Goal: Navigation & Orientation: Find specific page/section

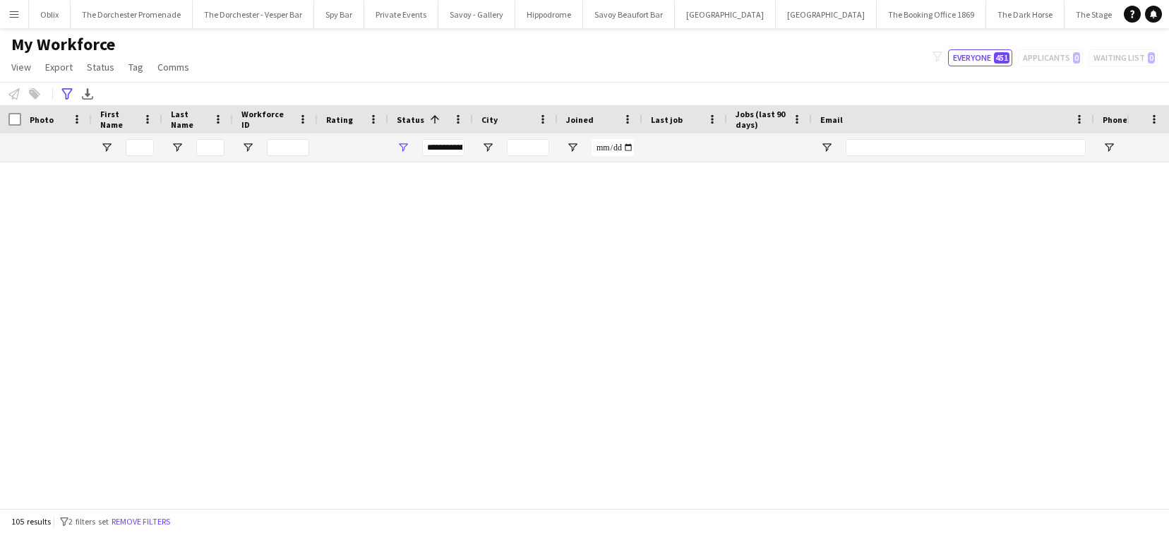
scroll to position [3805, 0]
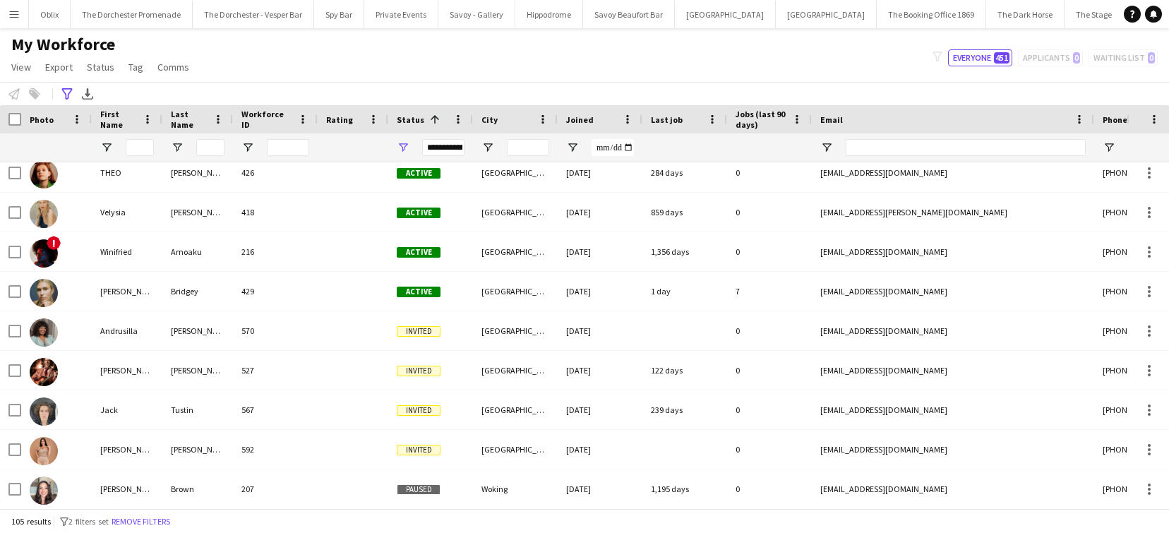
click at [12, 15] on app-icon "Menu" at bounding box center [13, 13] width 11 height 11
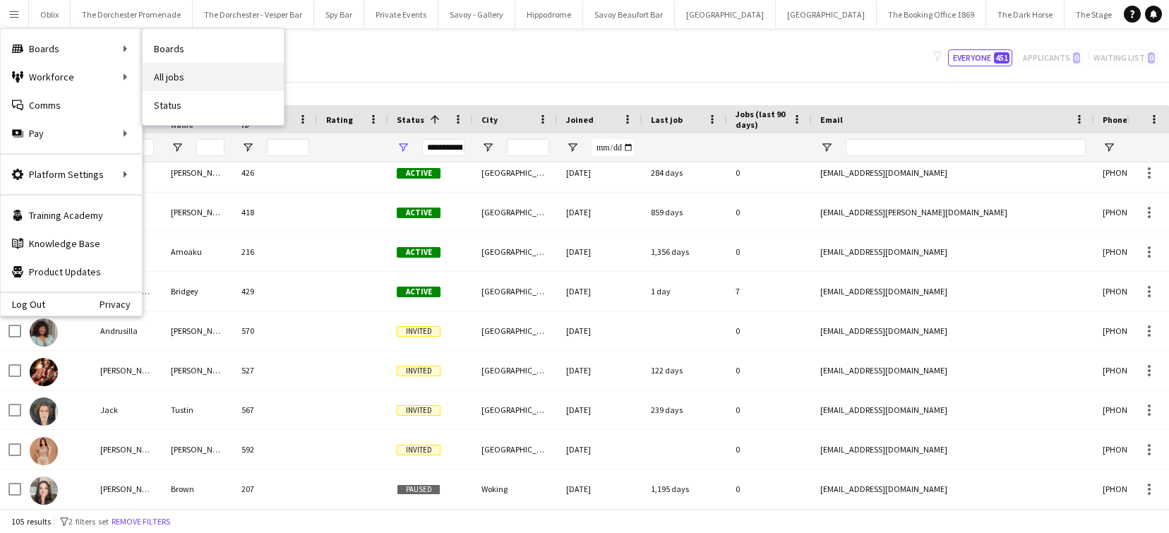
click at [174, 78] on link "All jobs" at bounding box center [213, 77] width 141 height 28
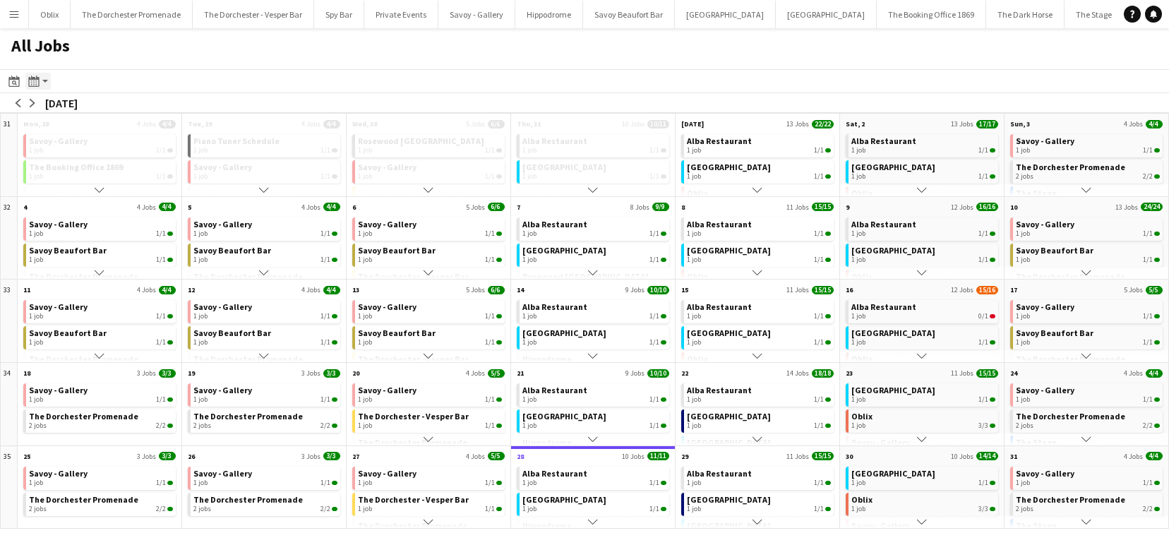
click at [40, 79] on div "Month view / Day view" at bounding box center [33, 81] width 17 height 17
click at [92, 108] on link "Day view by Board" at bounding box center [76, 108] width 78 height 13
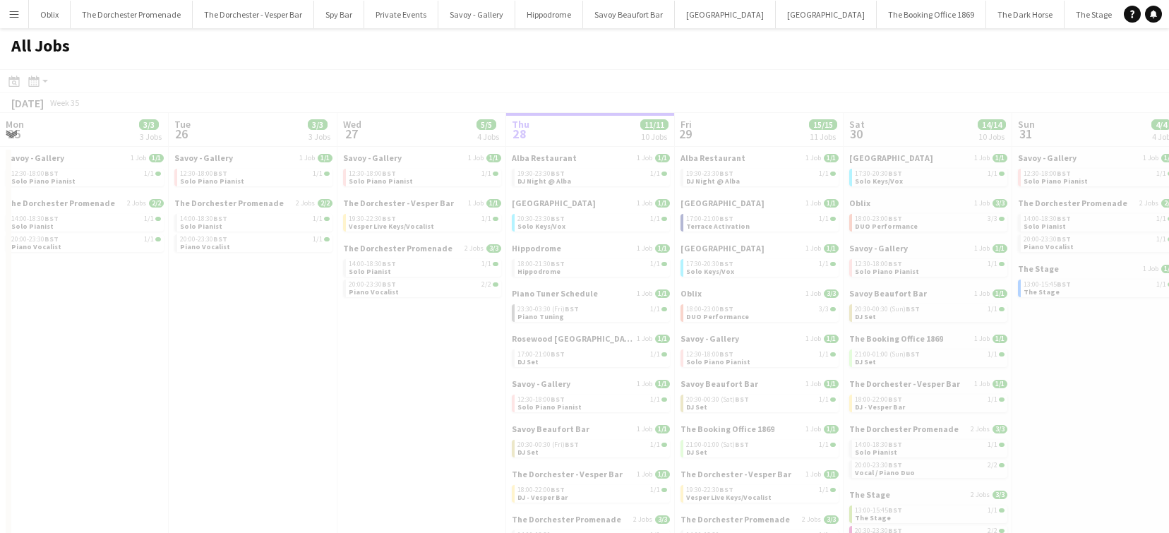
scroll to position [0, 337]
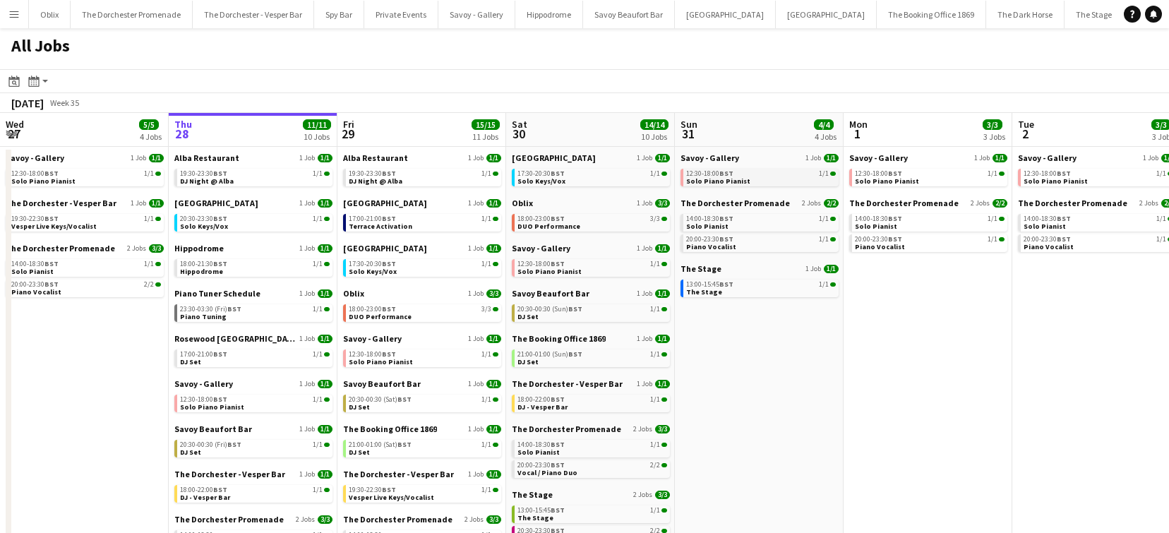
click at [721, 177] on span "Solo Piano Pianist" at bounding box center [718, 181] width 64 height 9
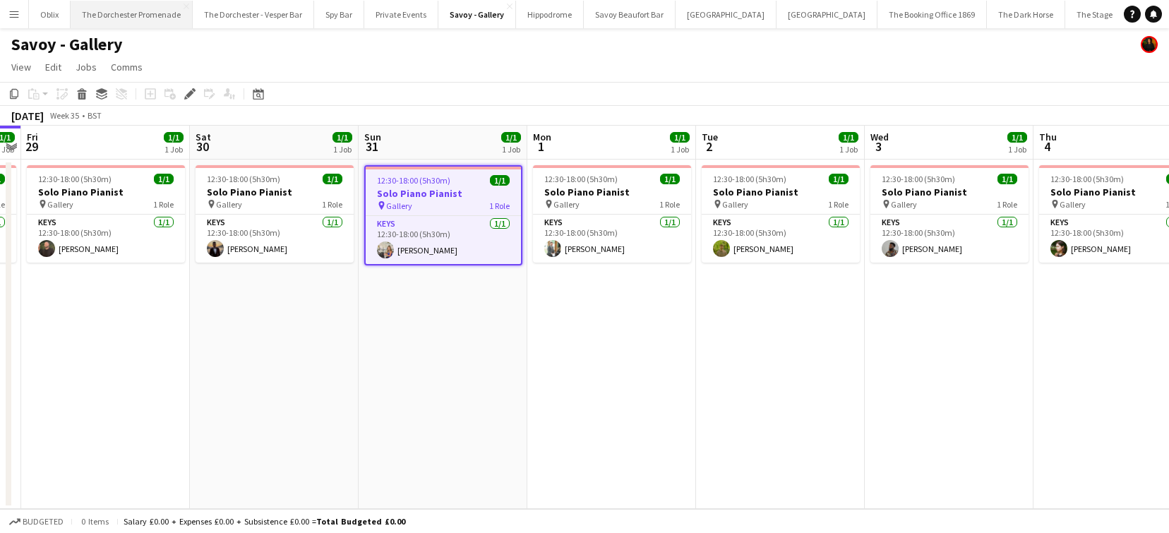
click at [126, 14] on button "The Dorchester Promenade Close" at bounding box center [132, 15] width 122 height 28
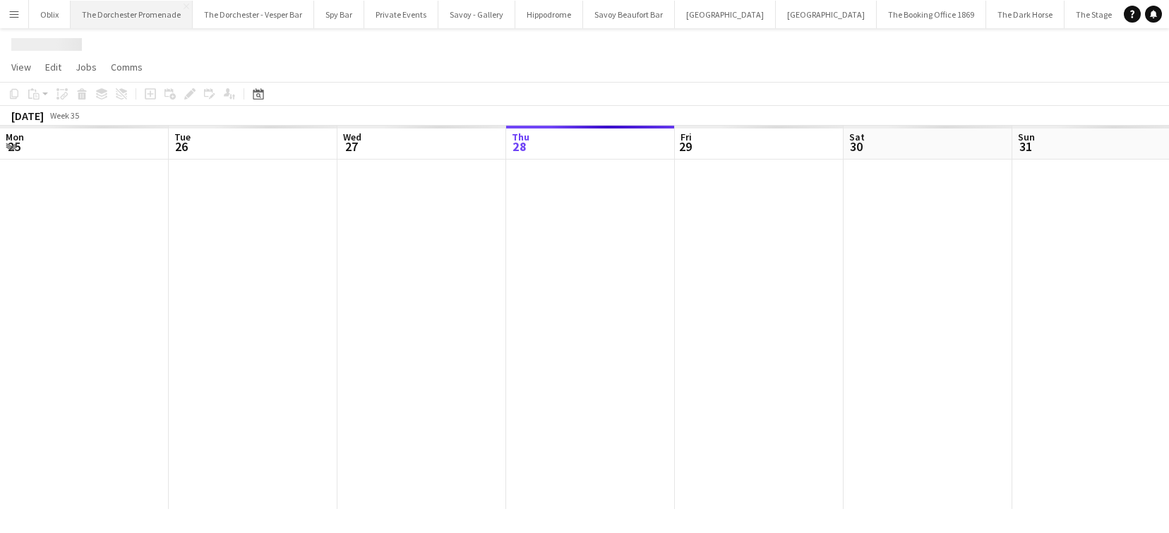
scroll to position [0, 337]
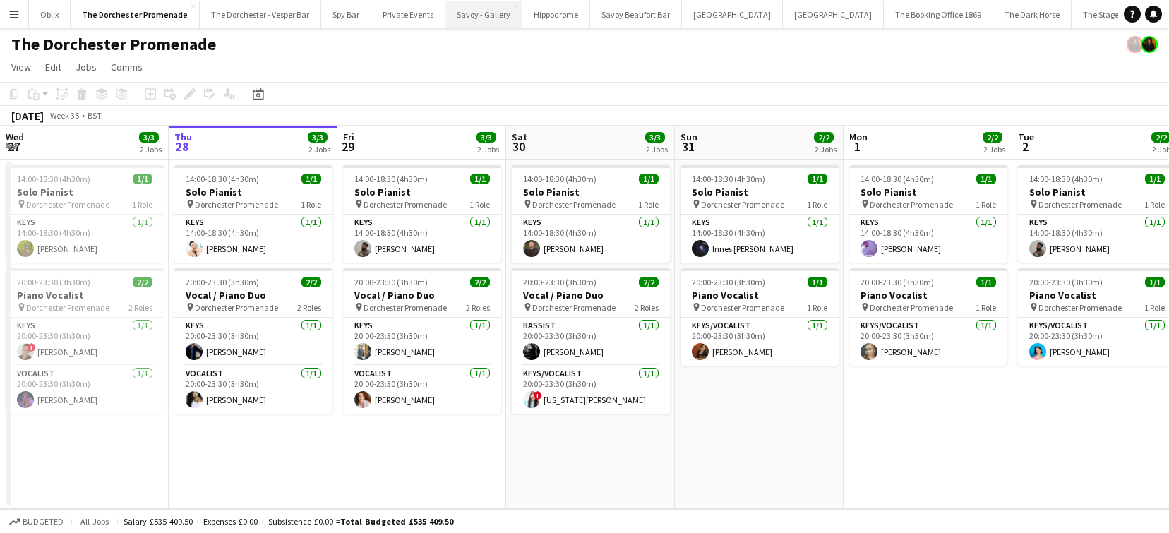
click at [483, 14] on button "Savoy - Gallery Close" at bounding box center [483, 15] width 77 height 28
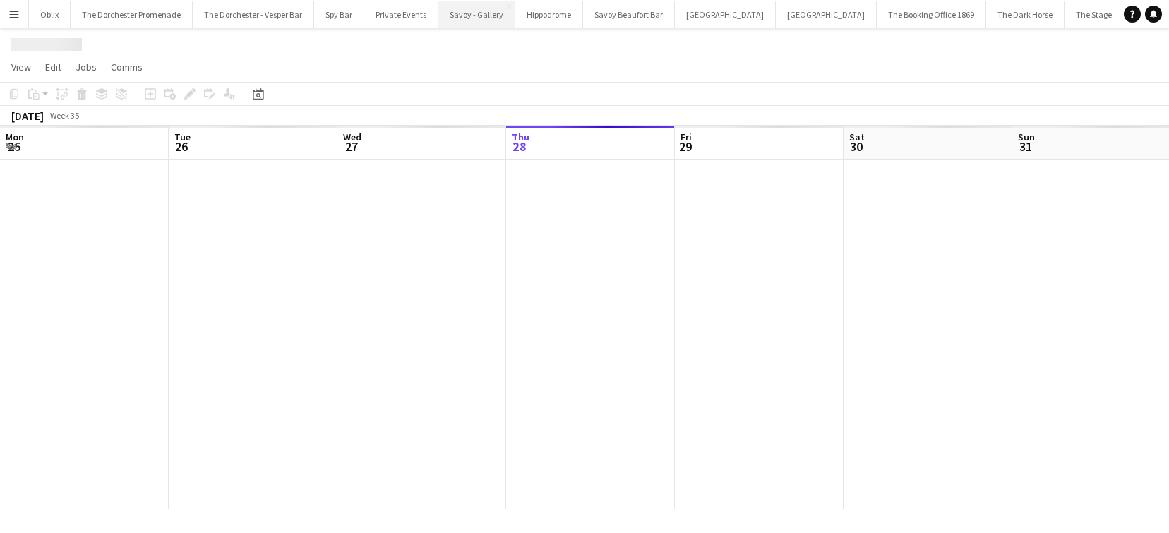
scroll to position [0, 337]
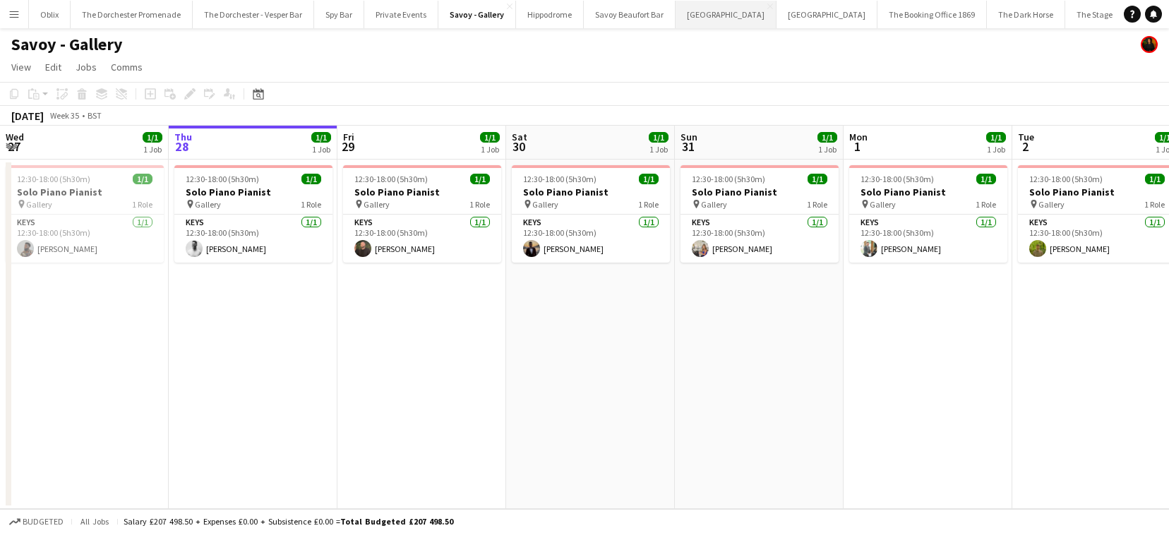
click at [700, 14] on button "[GEOGRAPHIC_DATA]" at bounding box center [726, 15] width 101 height 28
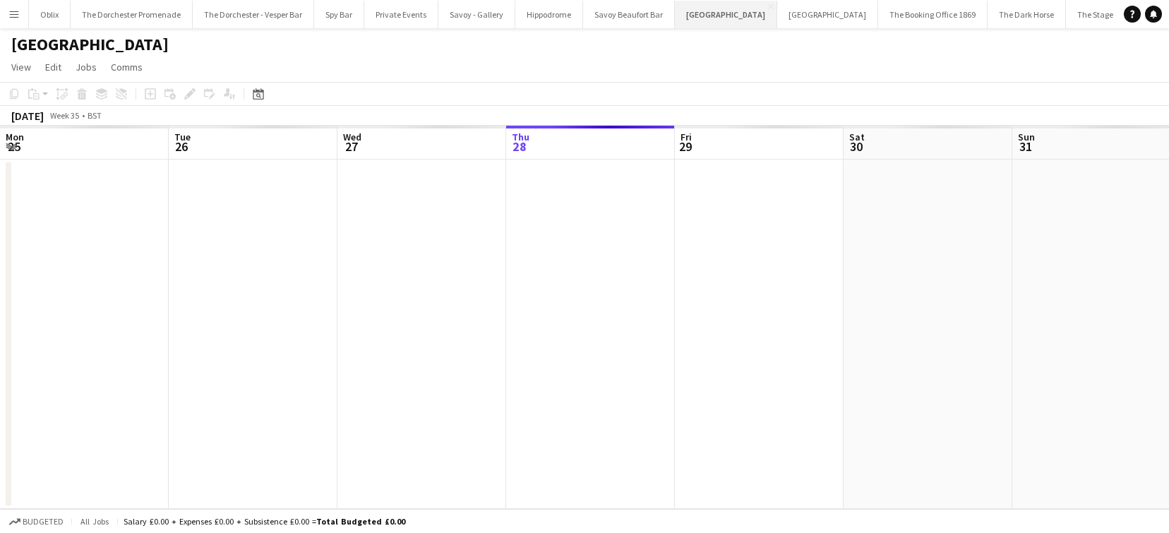
scroll to position [0, 337]
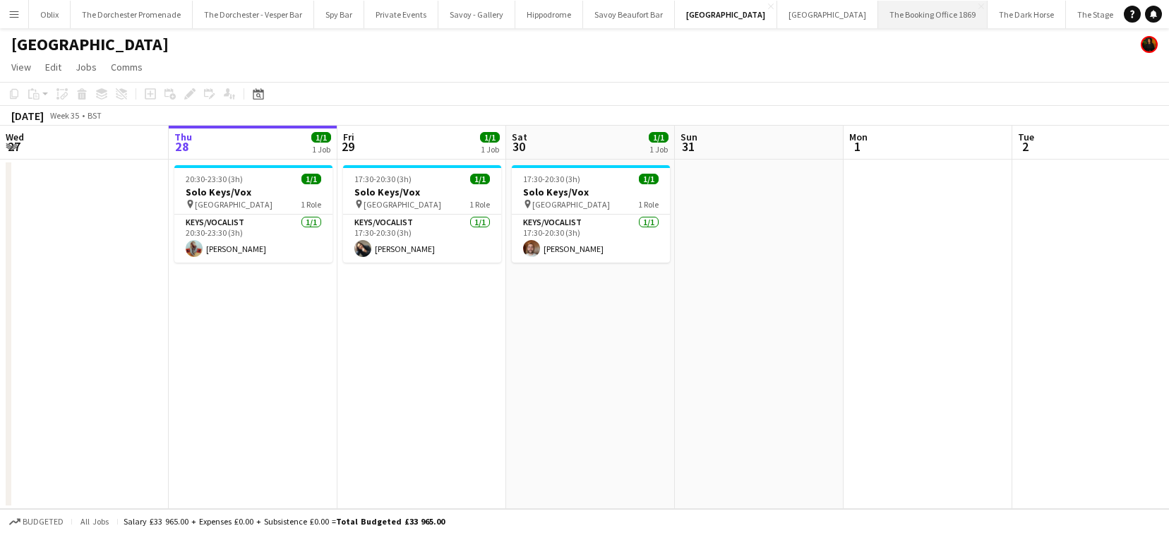
click at [878, 11] on button "The Booking Office 1869 Close" at bounding box center [932, 15] width 109 height 28
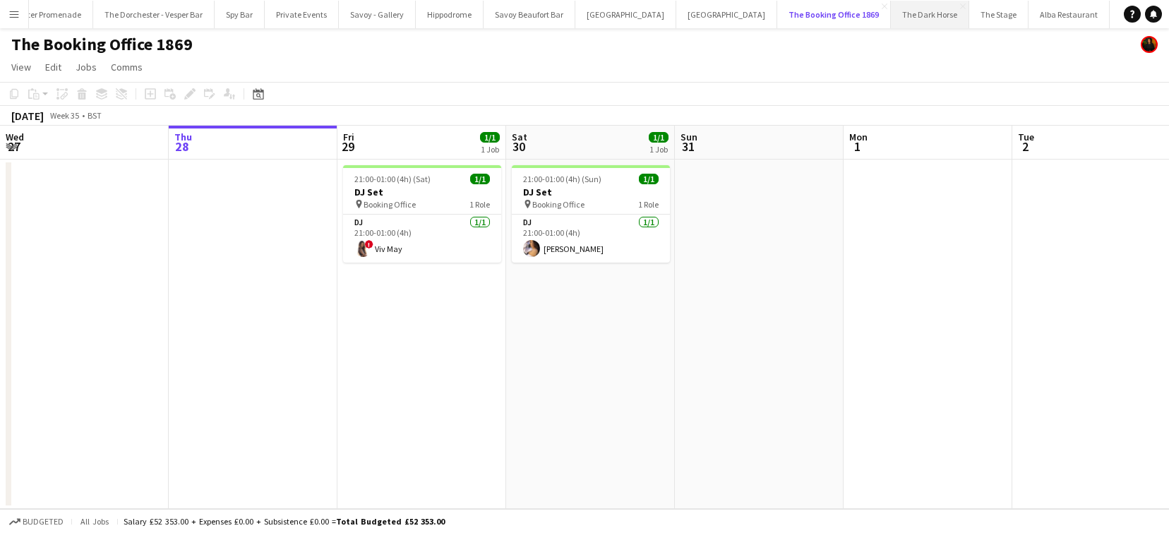
scroll to position [0, 116]
click at [952, 17] on button "The Stage Close" at bounding box center [981, 15] width 59 height 28
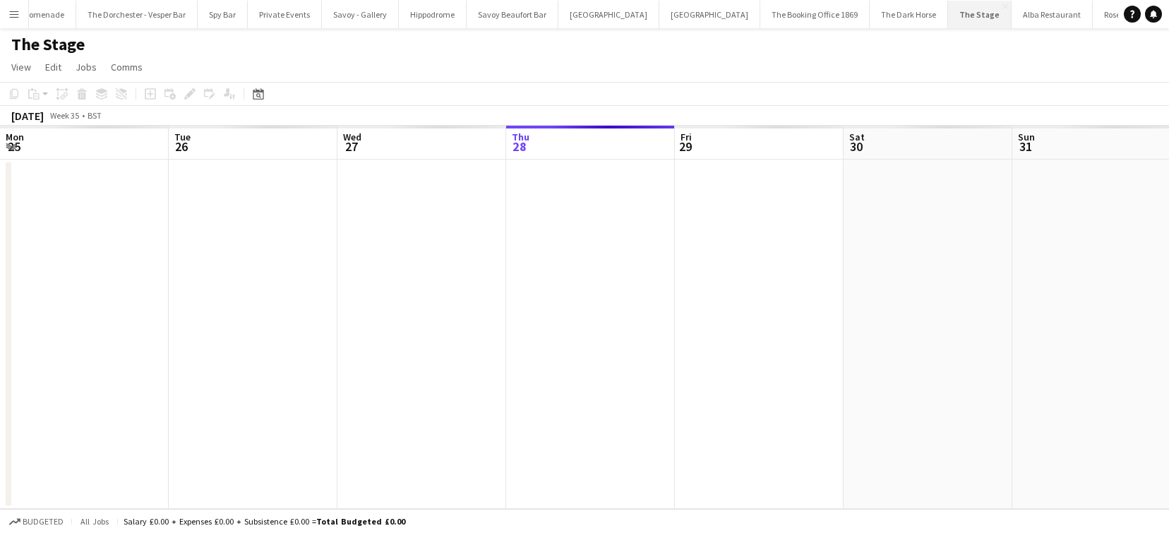
scroll to position [0, 337]
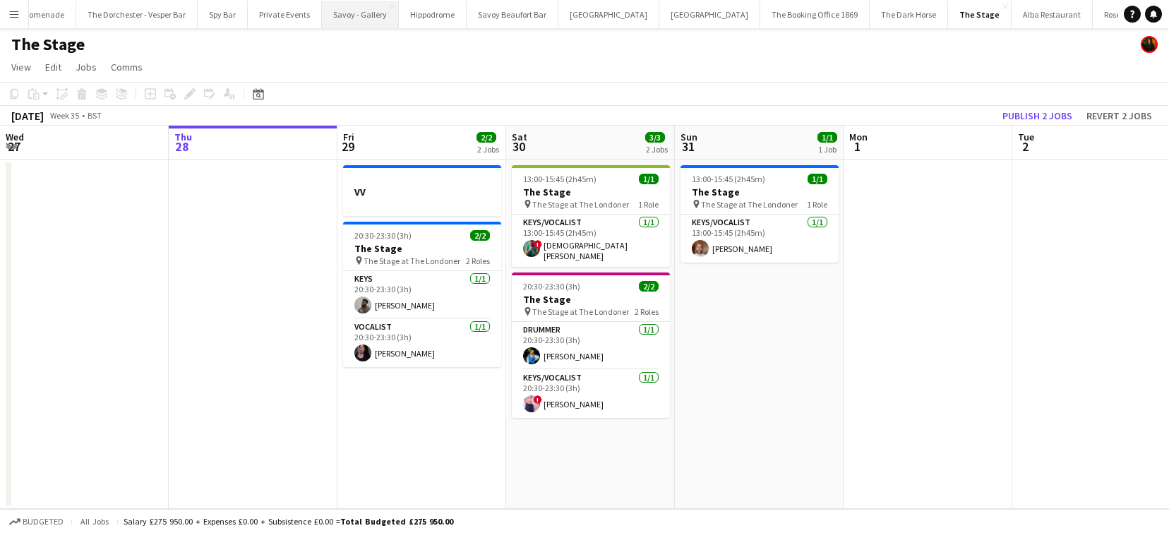
click at [330, 11] on button "Savoy - Gallery Close" at bounding box center [360, 15] width 77 height 28
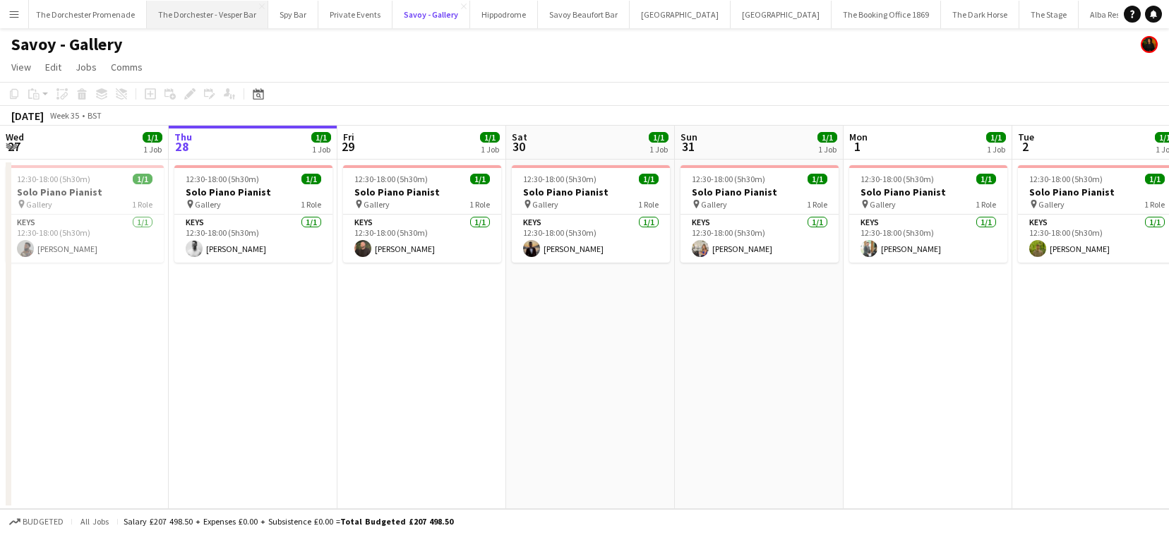
scroll to position [0, 45]
click at [104, 11] on button "The Dorchester Promenade Close" at bounding box center [86, 15] width 122 height 28
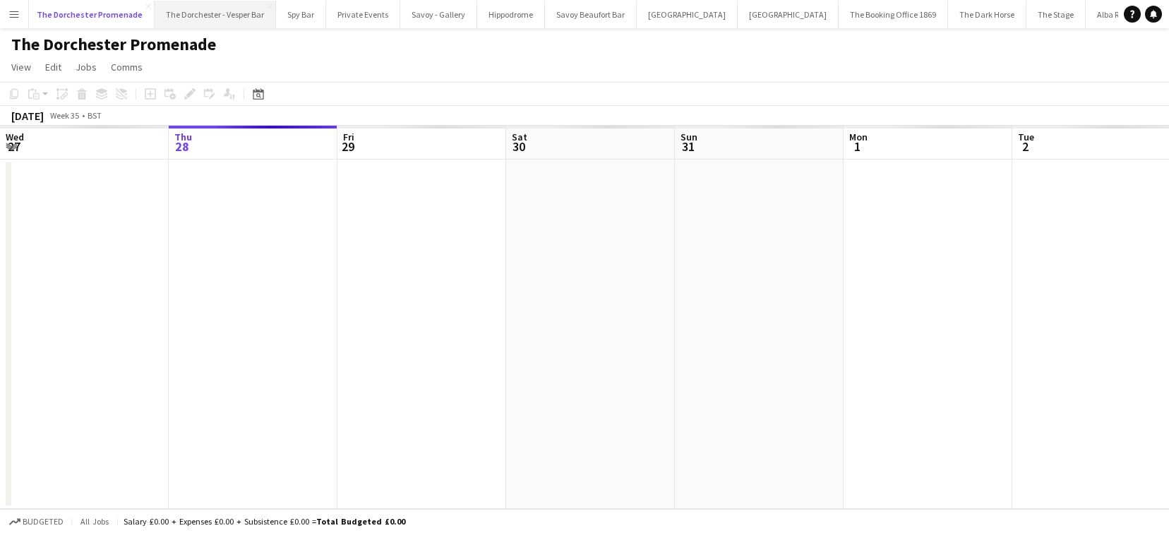
scroll to position [0, 41]
